Goal: Complete application form

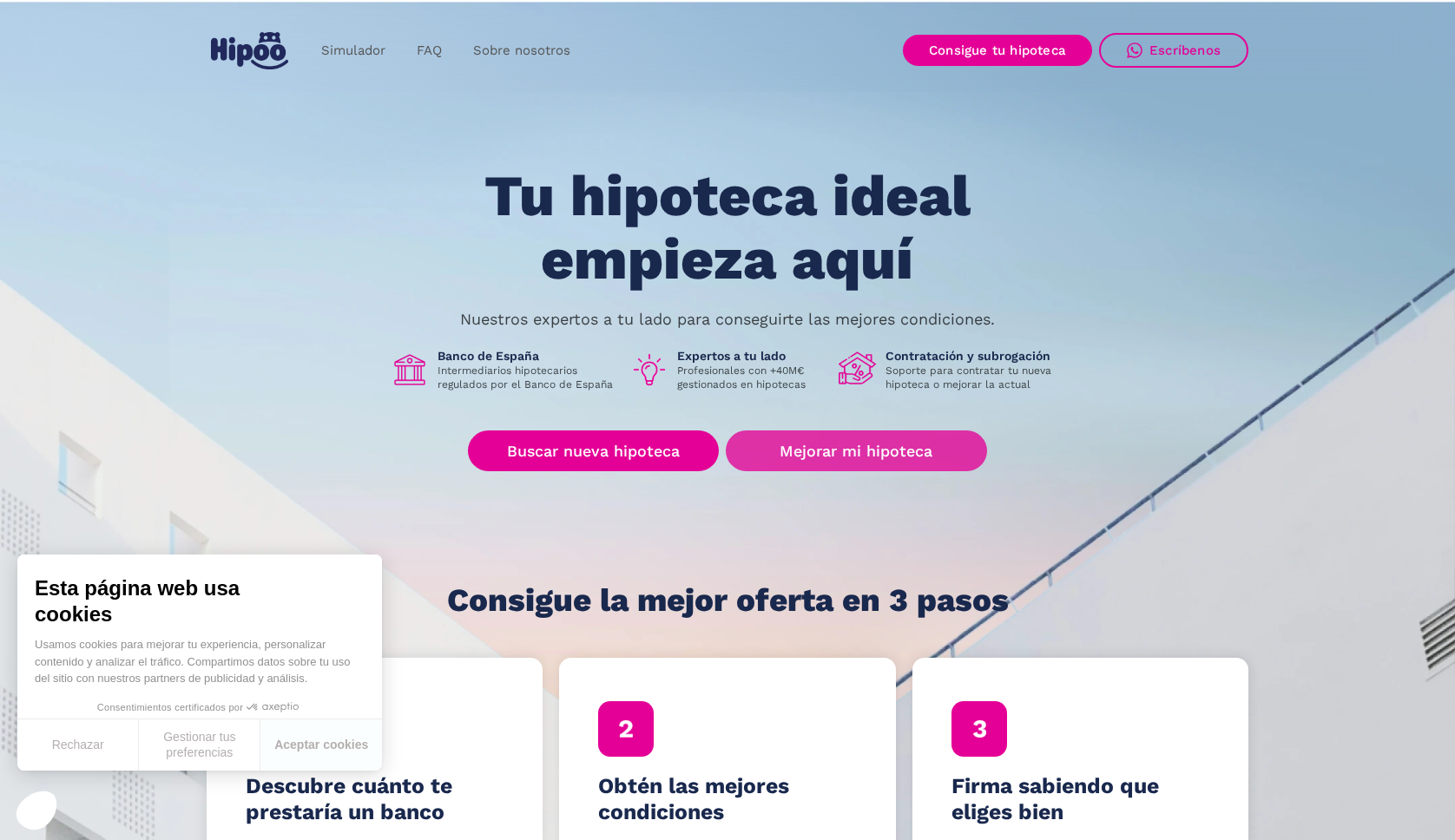
click at [908, 450] on link "Mejorar mi hipoteca" at bounding box center [856, 451] width 261 height 41
